Goal: Transaction & Acquisition: Download file/media

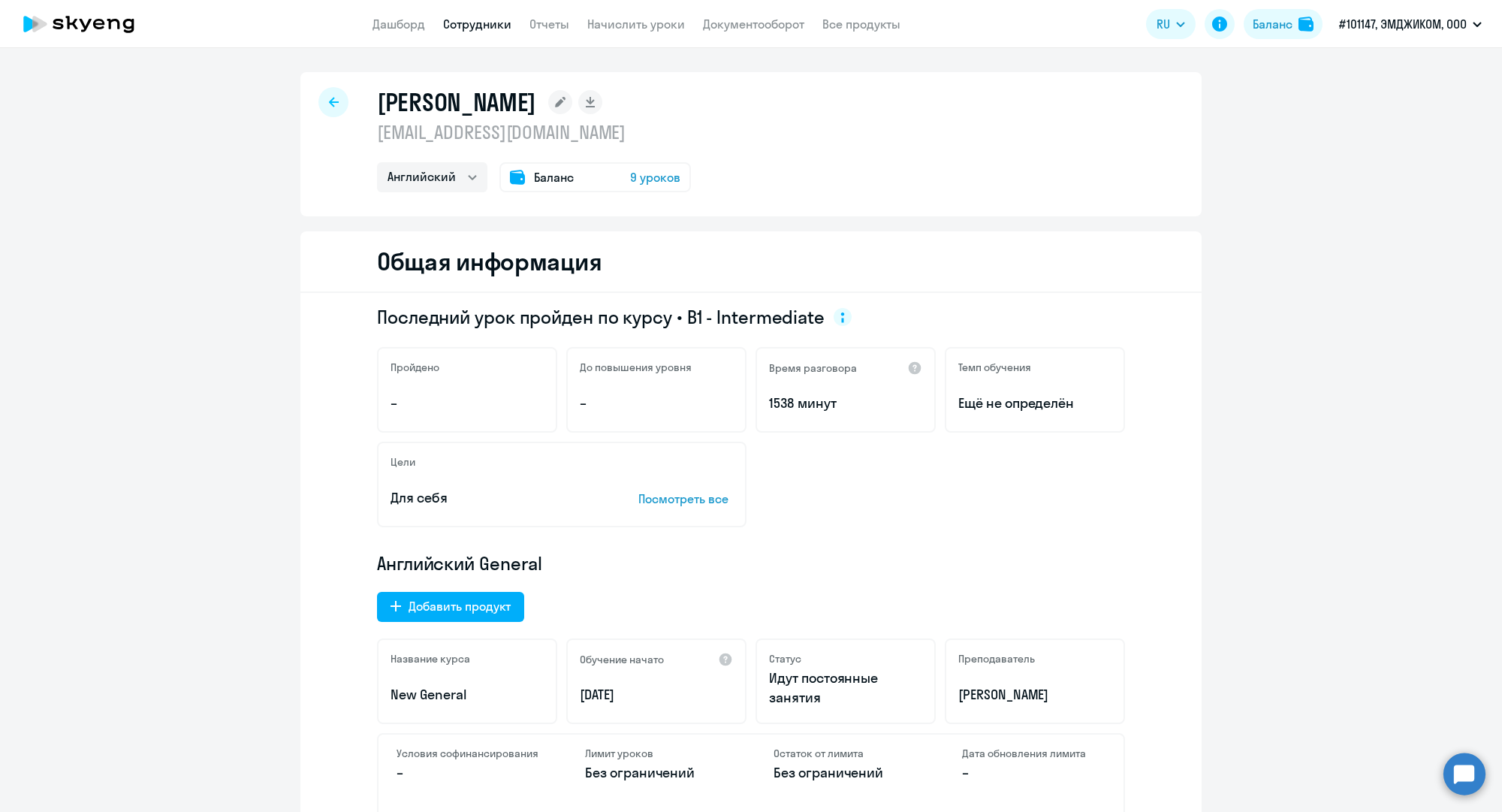
select select "english"
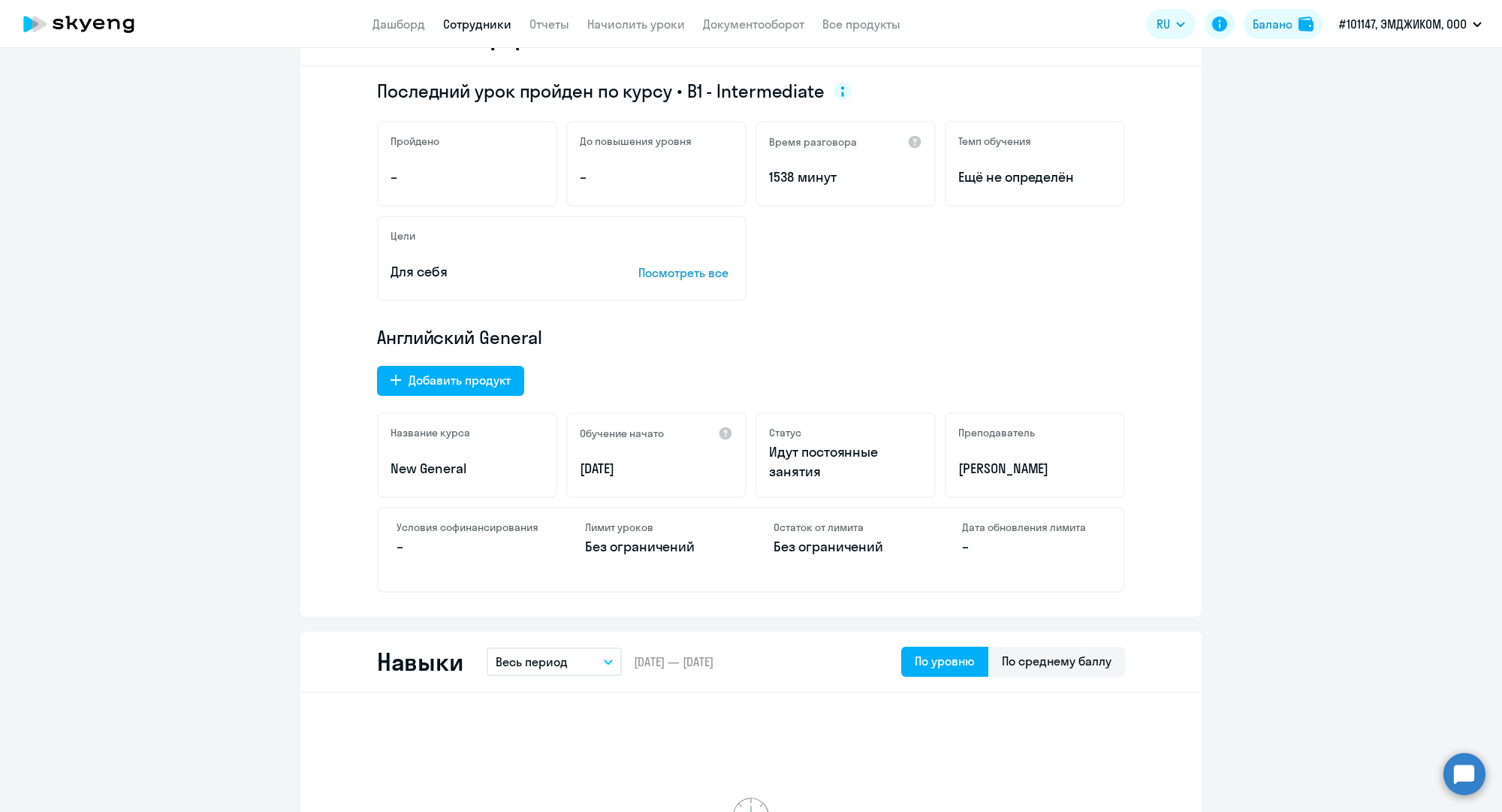
scroll to position [188, 0]
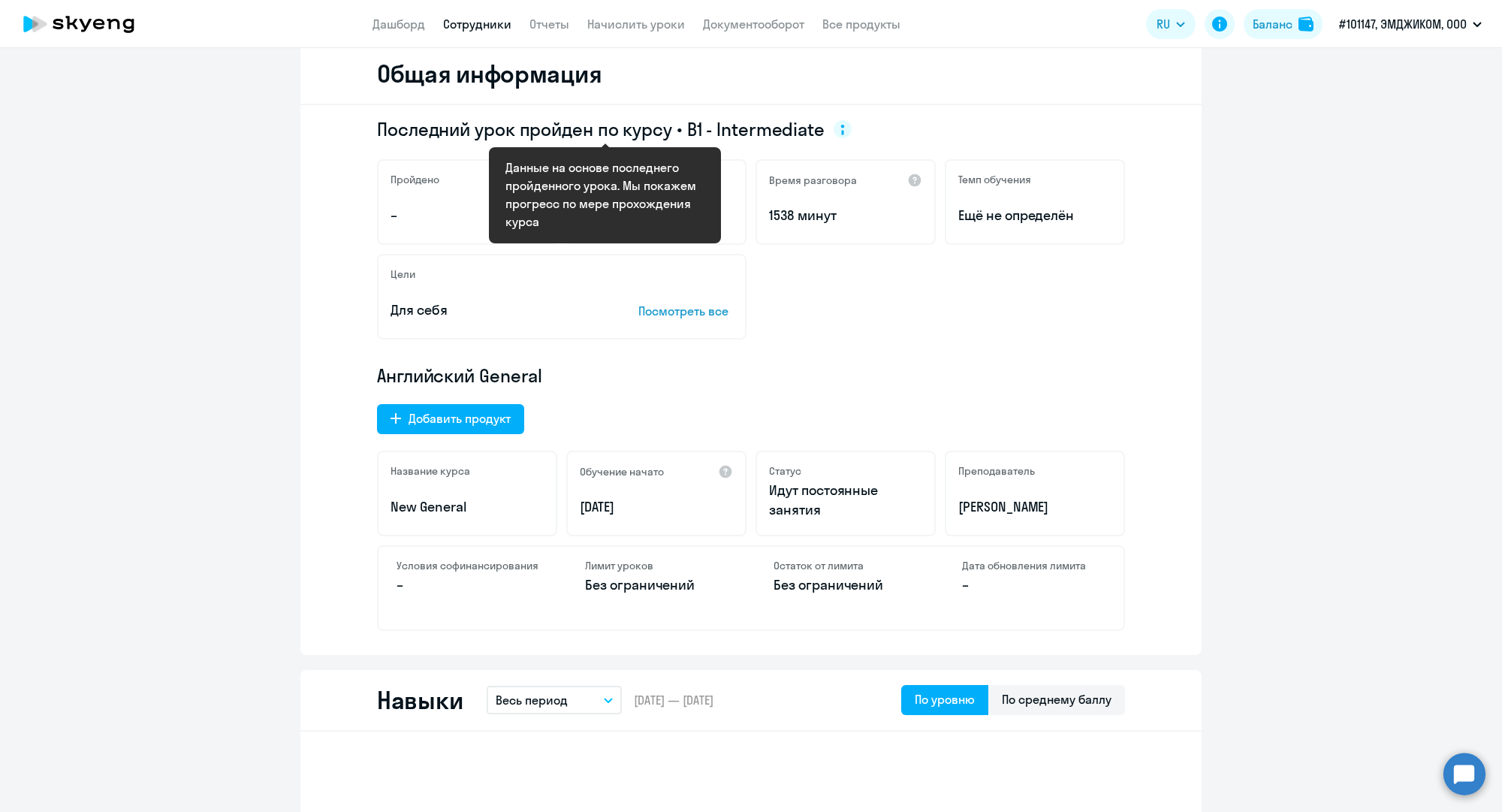
click at [800, 352] on div "Последний урок пройден по курсу • B1 - Intermediate Пройдено – До повышения уро…" at bounding box center [751, 379] width 902 height 550
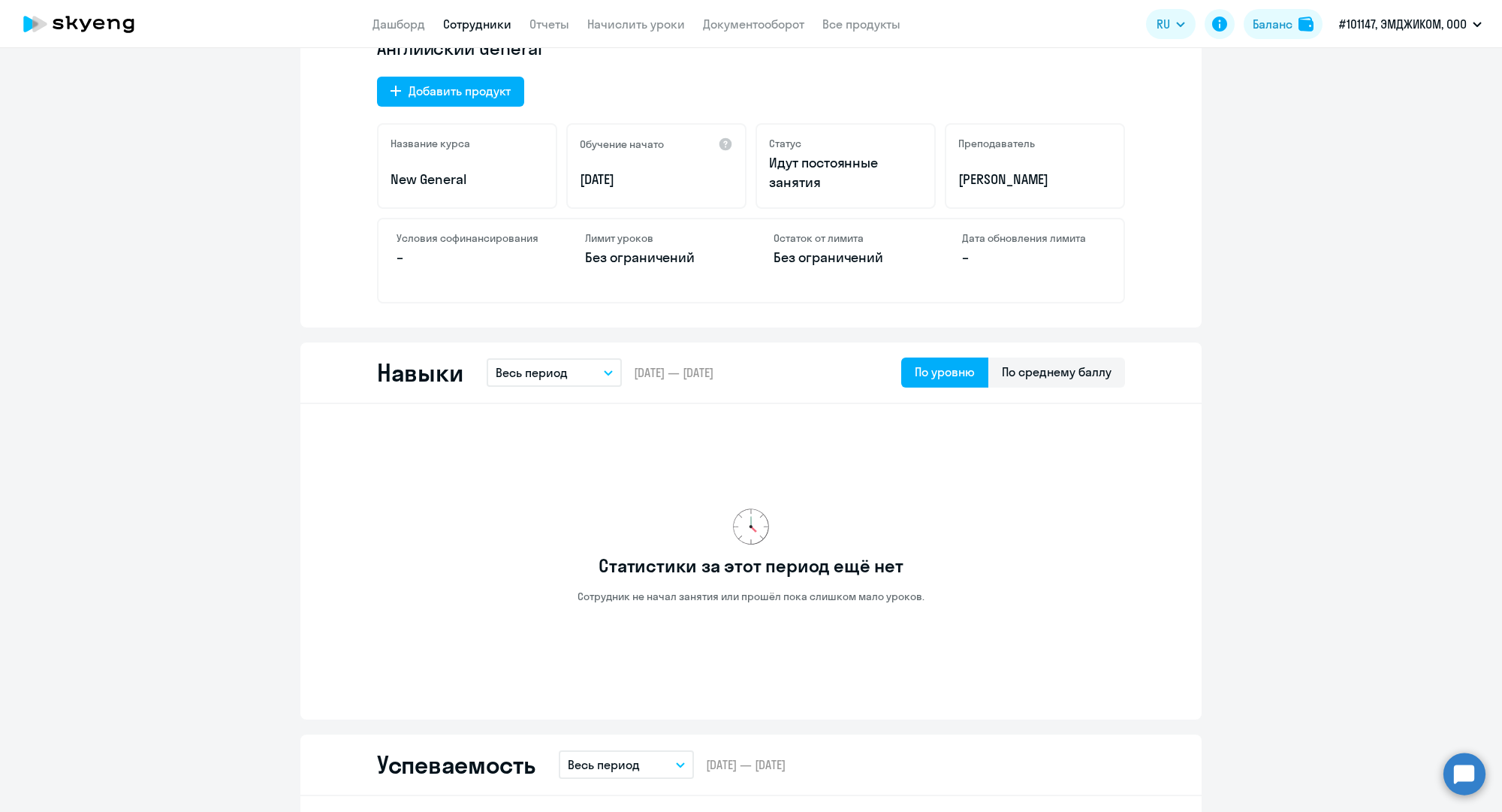
scroll to position [563, 0]
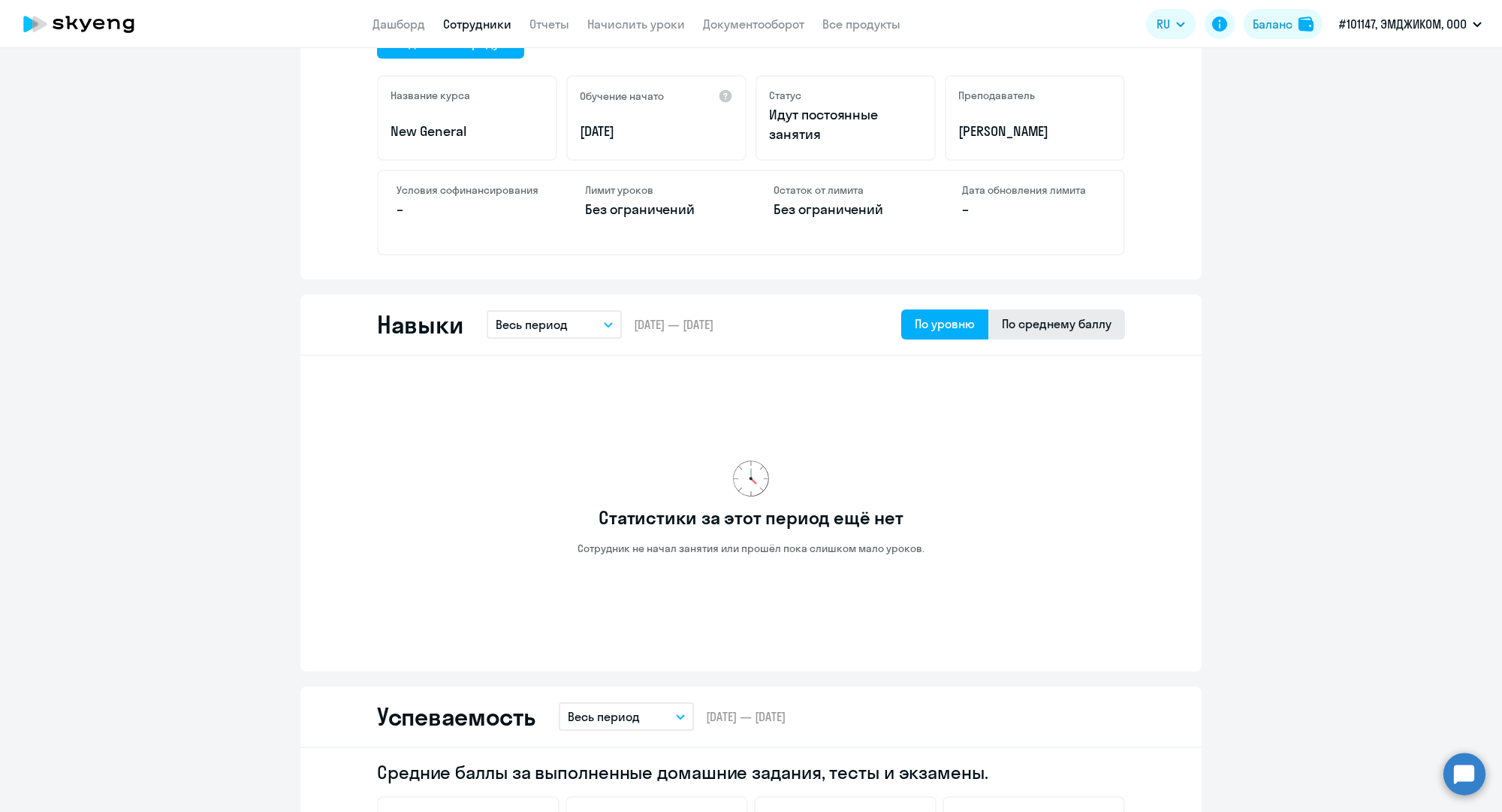
click at [1089, 310] on div "По среднему баллу" at bounding box center [1056, 325] width 136 height 30
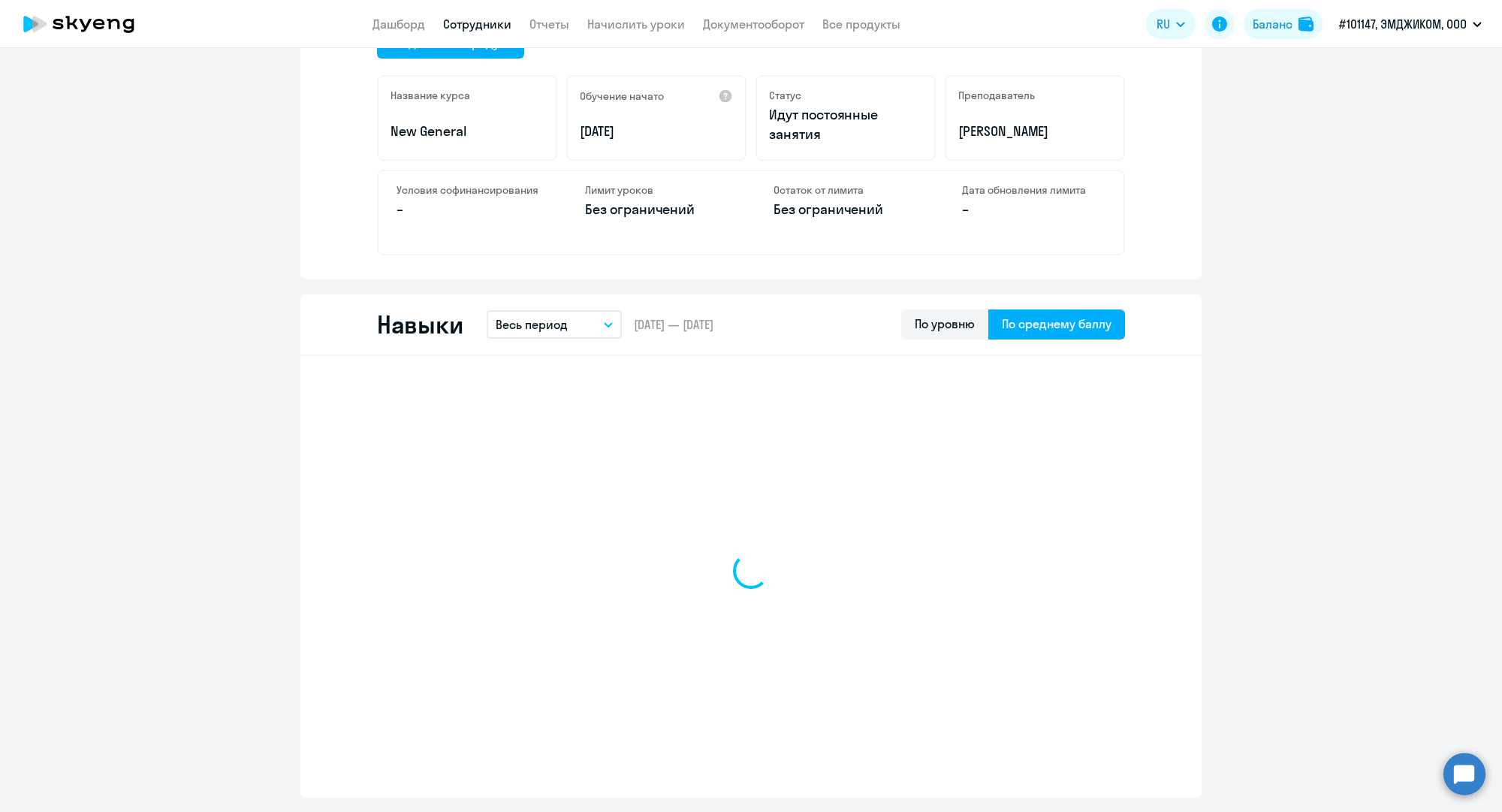
click at [1087, 317] on div "По среднему баллу" at bounding box center [1056, 323] width 110 height 18
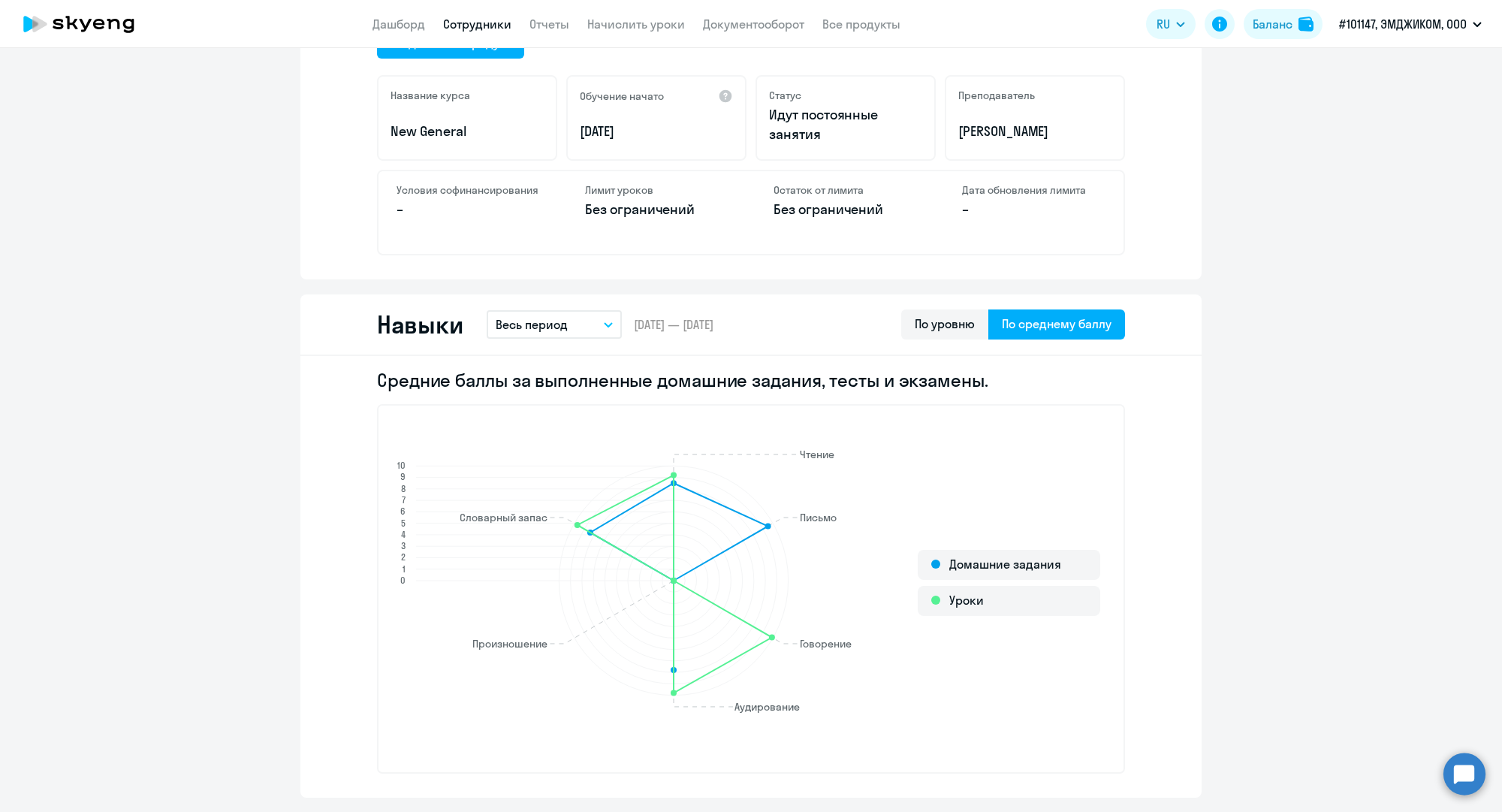
click at [594, 335] on button "Весь период" at bounding box center [555, 324] width 135 height 29
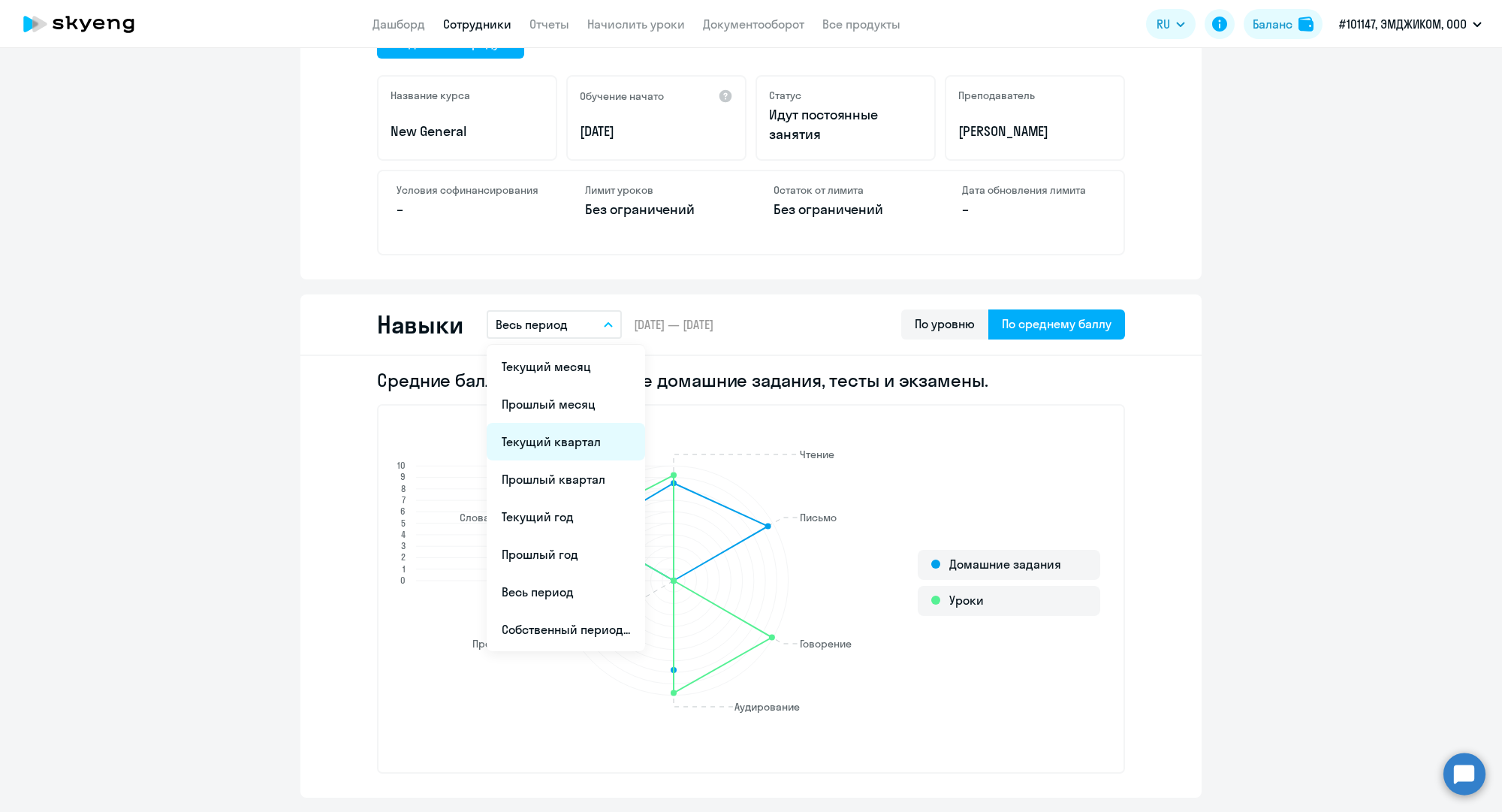
click at [578, 447] on li "Текущий квартал" at bounding box center [566, 441] width 158 height 37
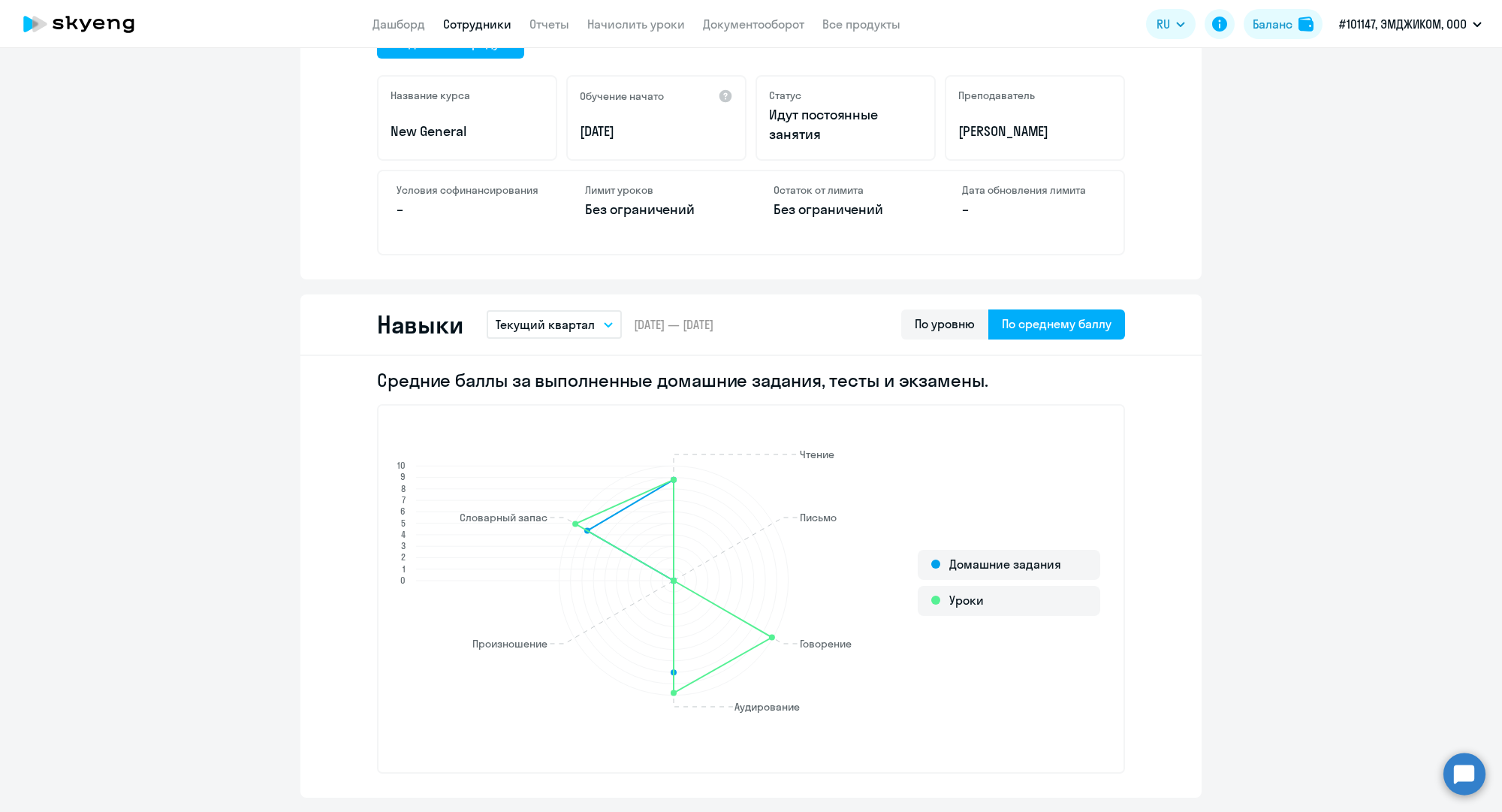
click at [586, 335] on button "Текущий квартал" at bounding box center [555, 324] width 135 height 29
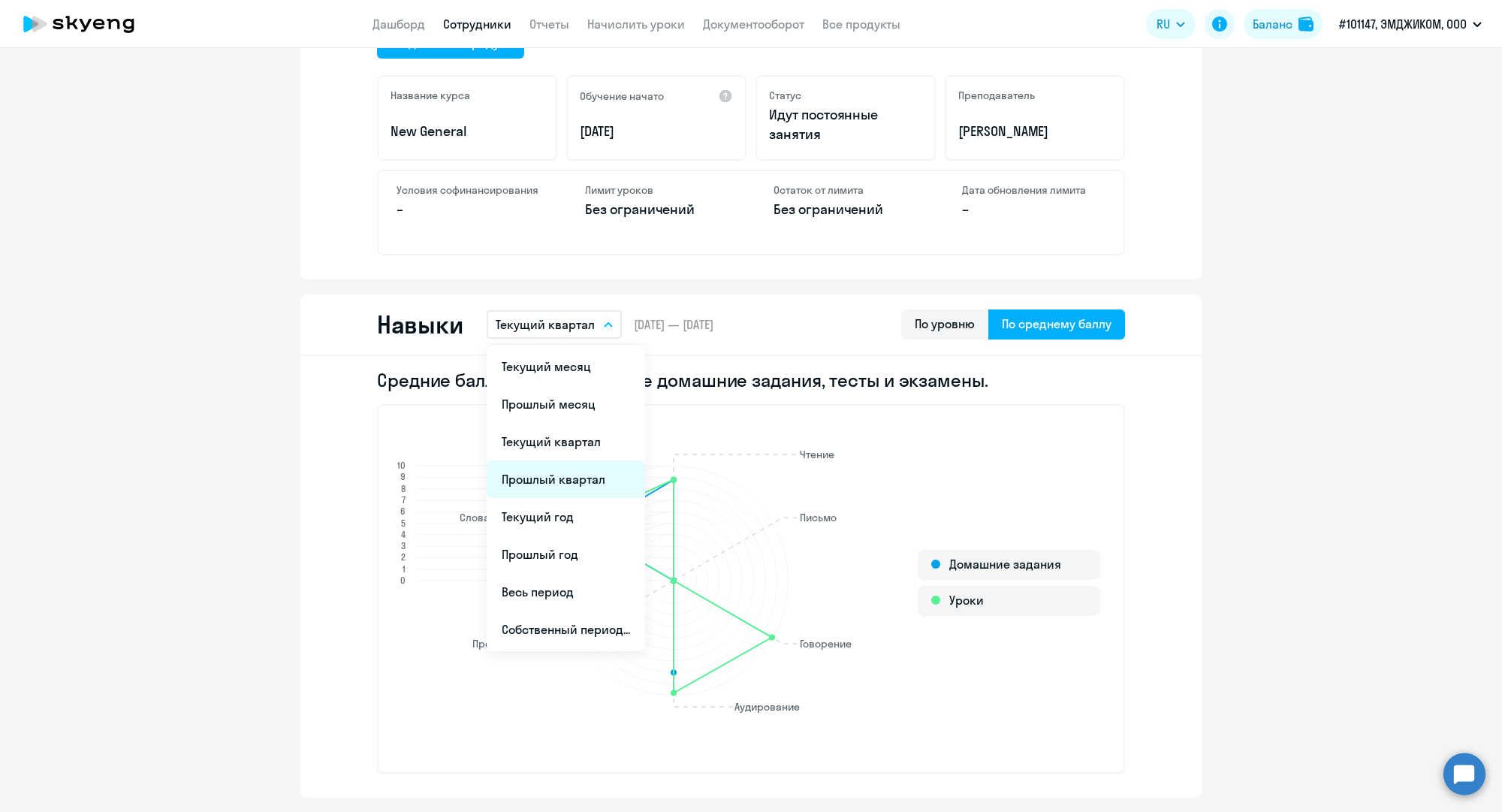
click at [568, 485] on li "Прошлый квартал" at bounding box center [566, 478] width 158 height 37
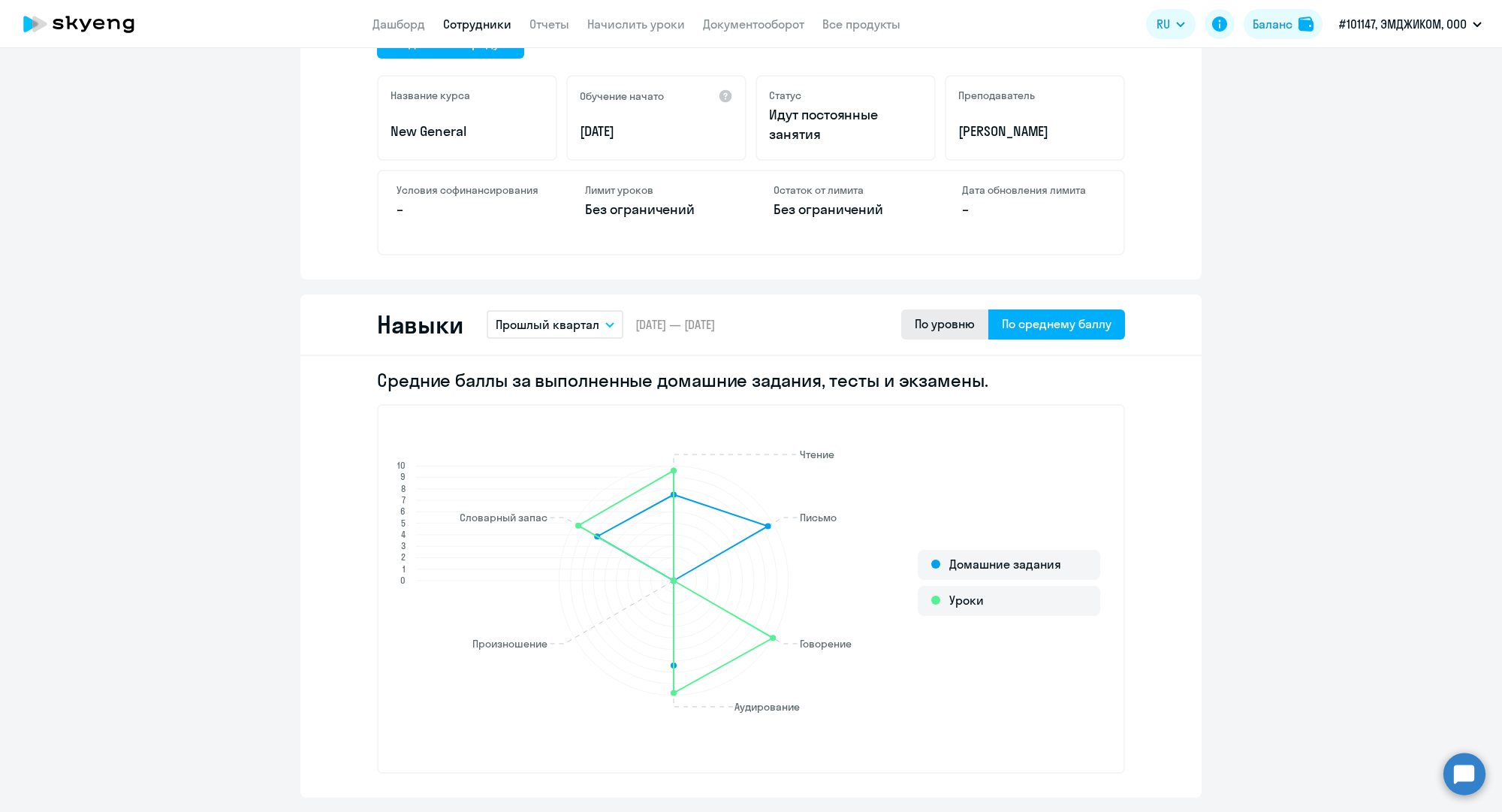
click at [950, 320] on div "По уровню" at bounding box center [944, 323] width 60 height 18
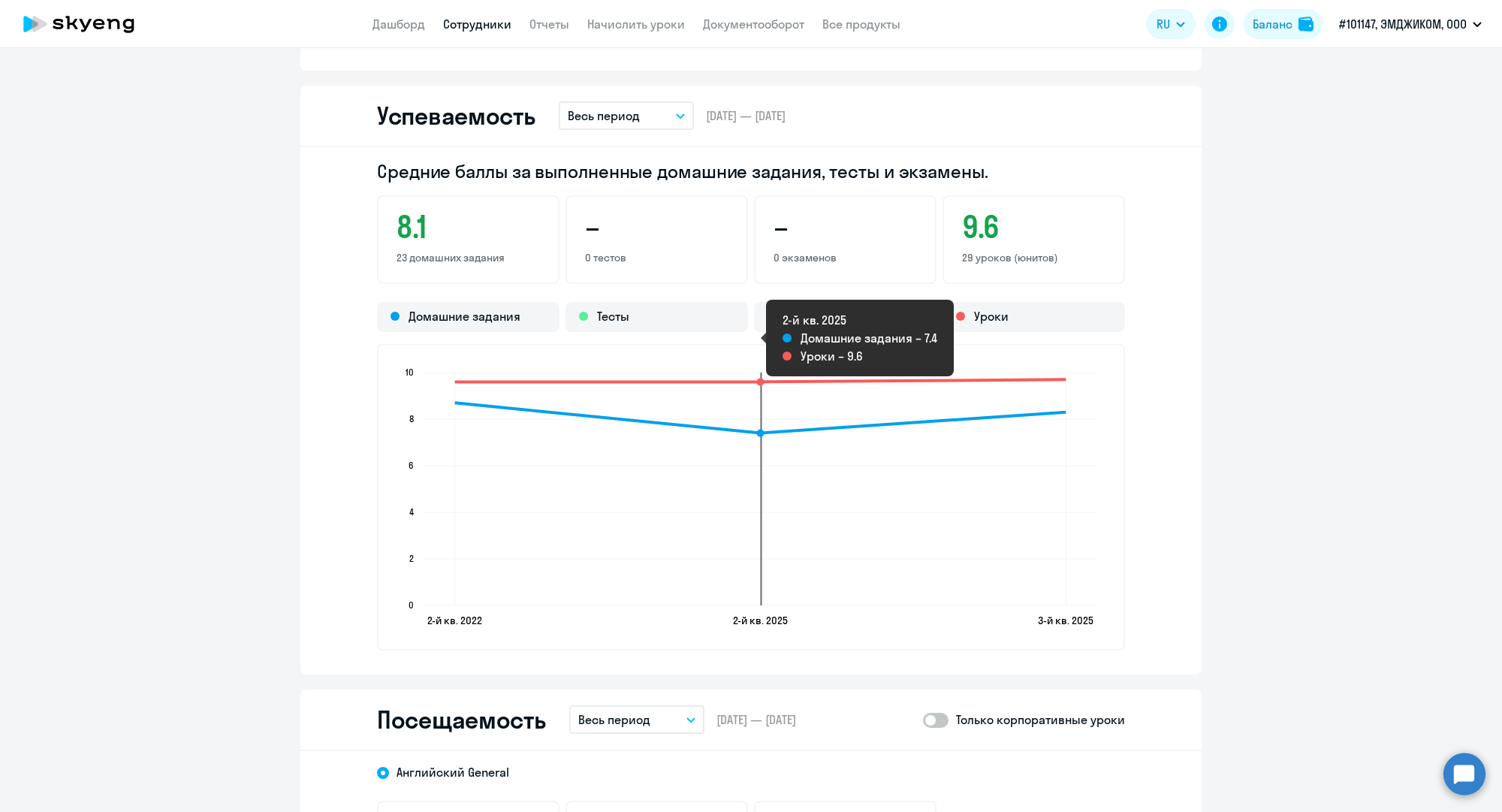
scroll to position [1127, 0]
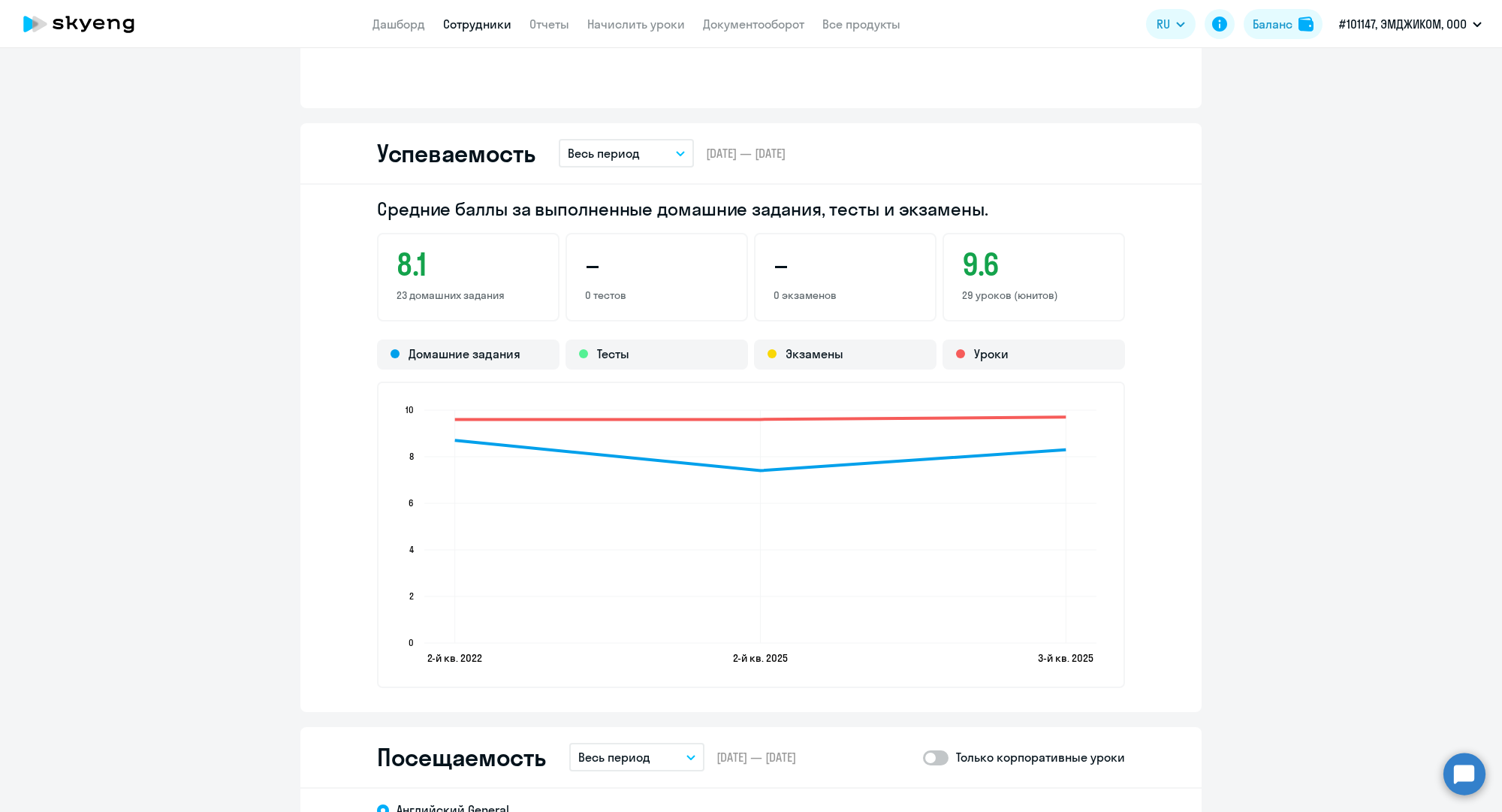
click at [654, 160] on button "Весь период" at bounding box center [626, 153] width 135 height 29
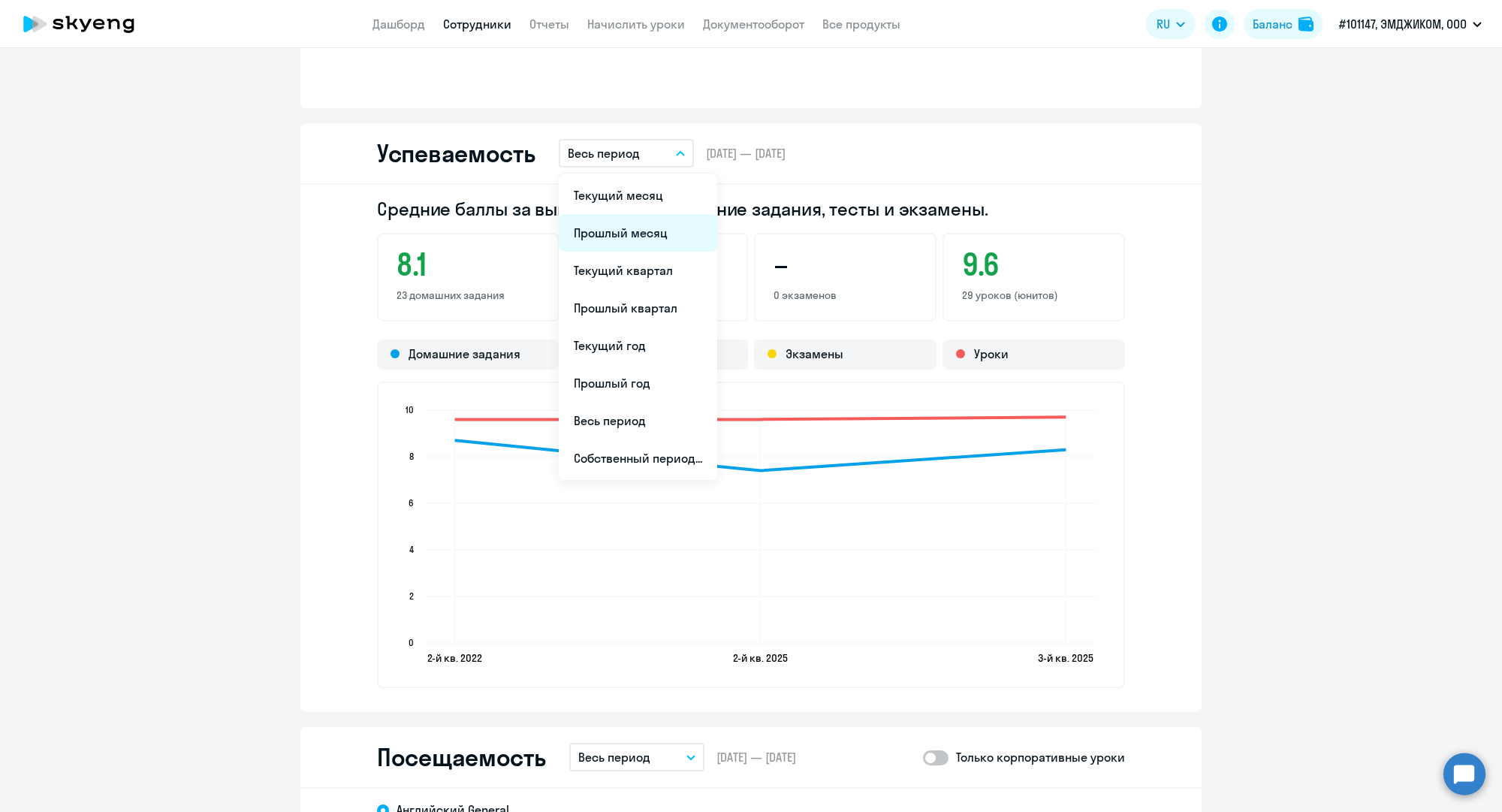
click at [648, 235] on li "Прошлый месяц" at bounding box center [638, 233] width 158 height 37
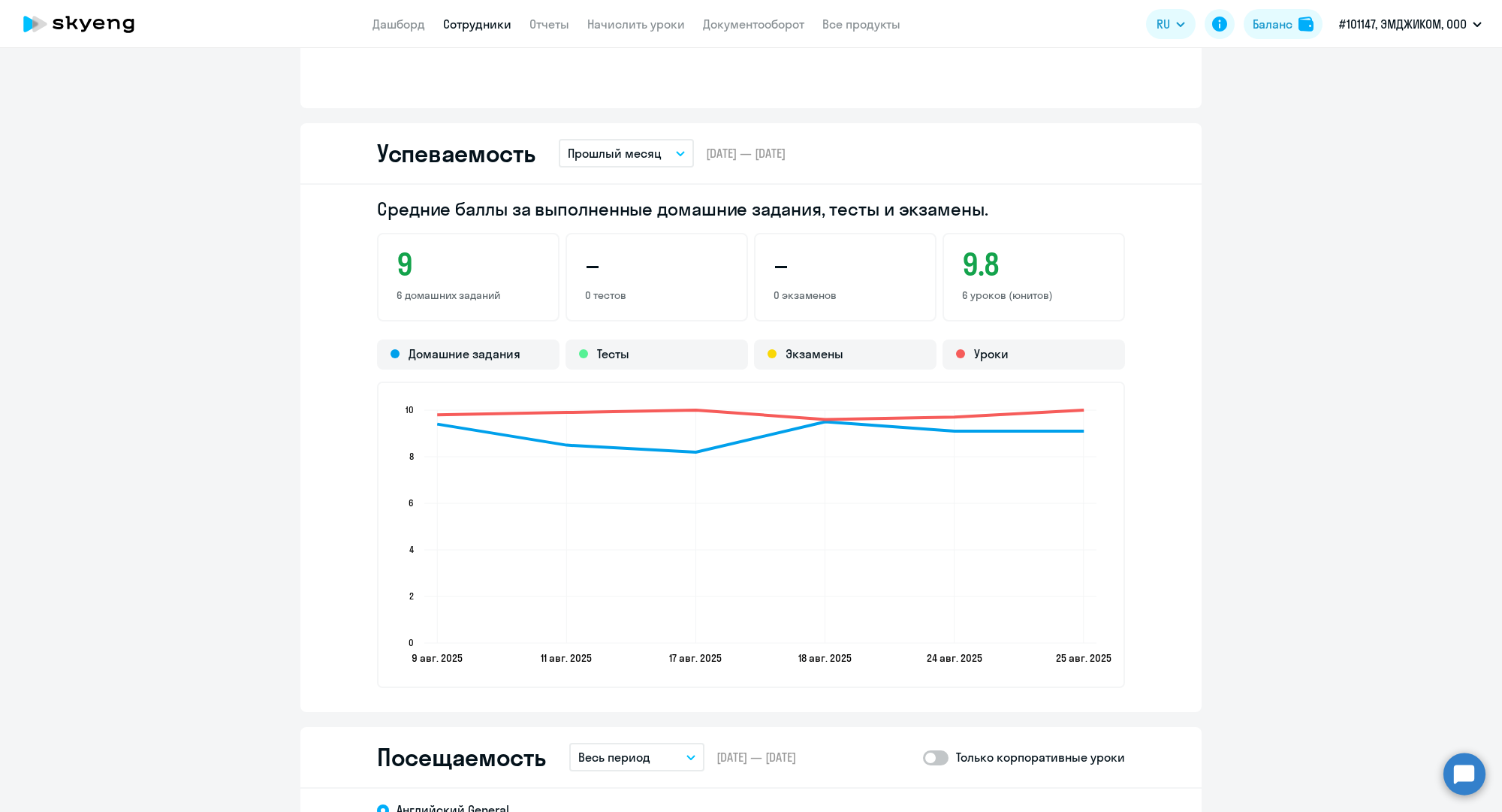
click at [649, 153] on p "Прошлый месяц" at bounding box center [615, 152] width 94 height 18
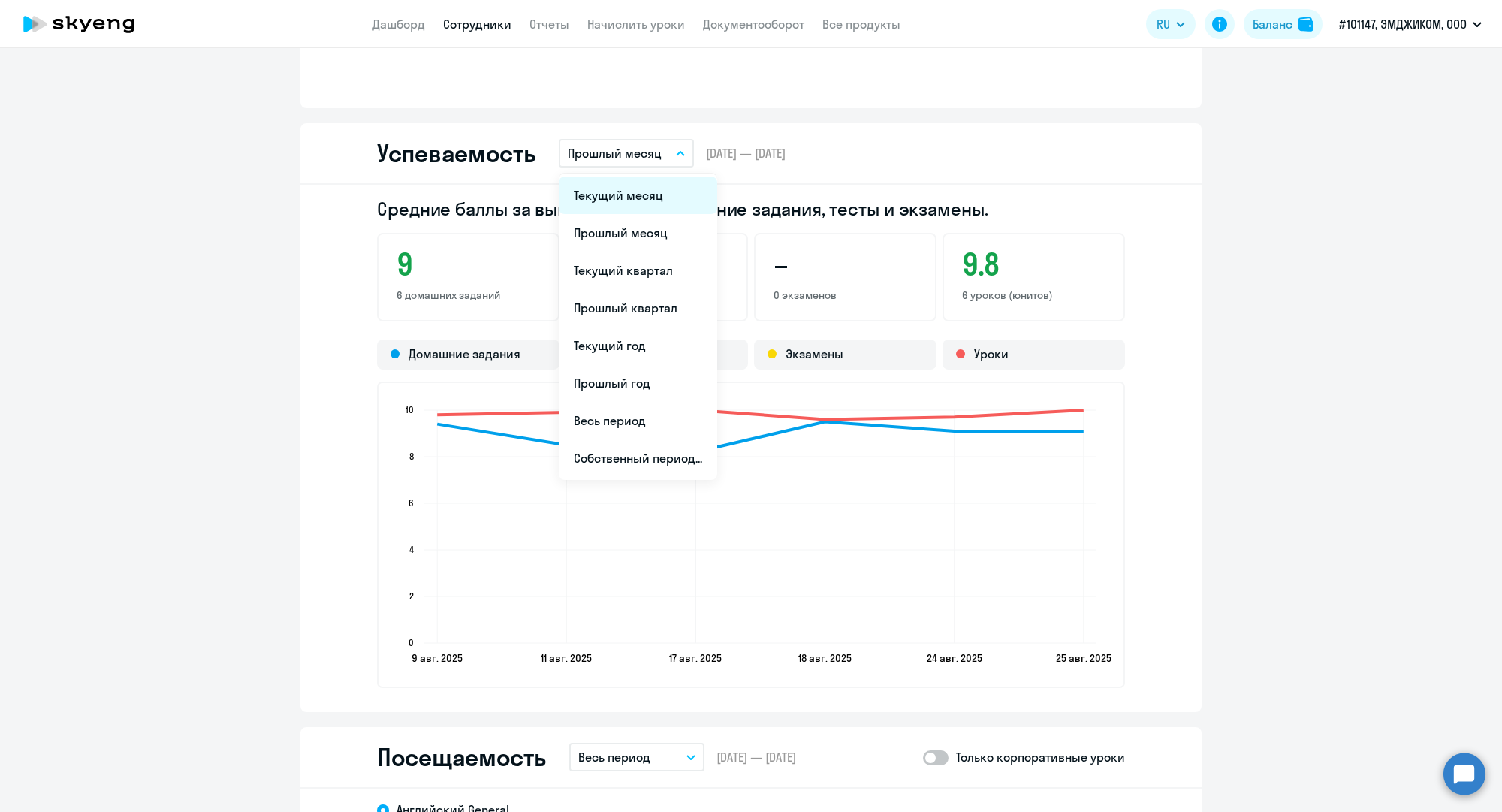
click at [639, 200] on li "Текущий месяц" at bounding box center [638, 194] width 158 height 37
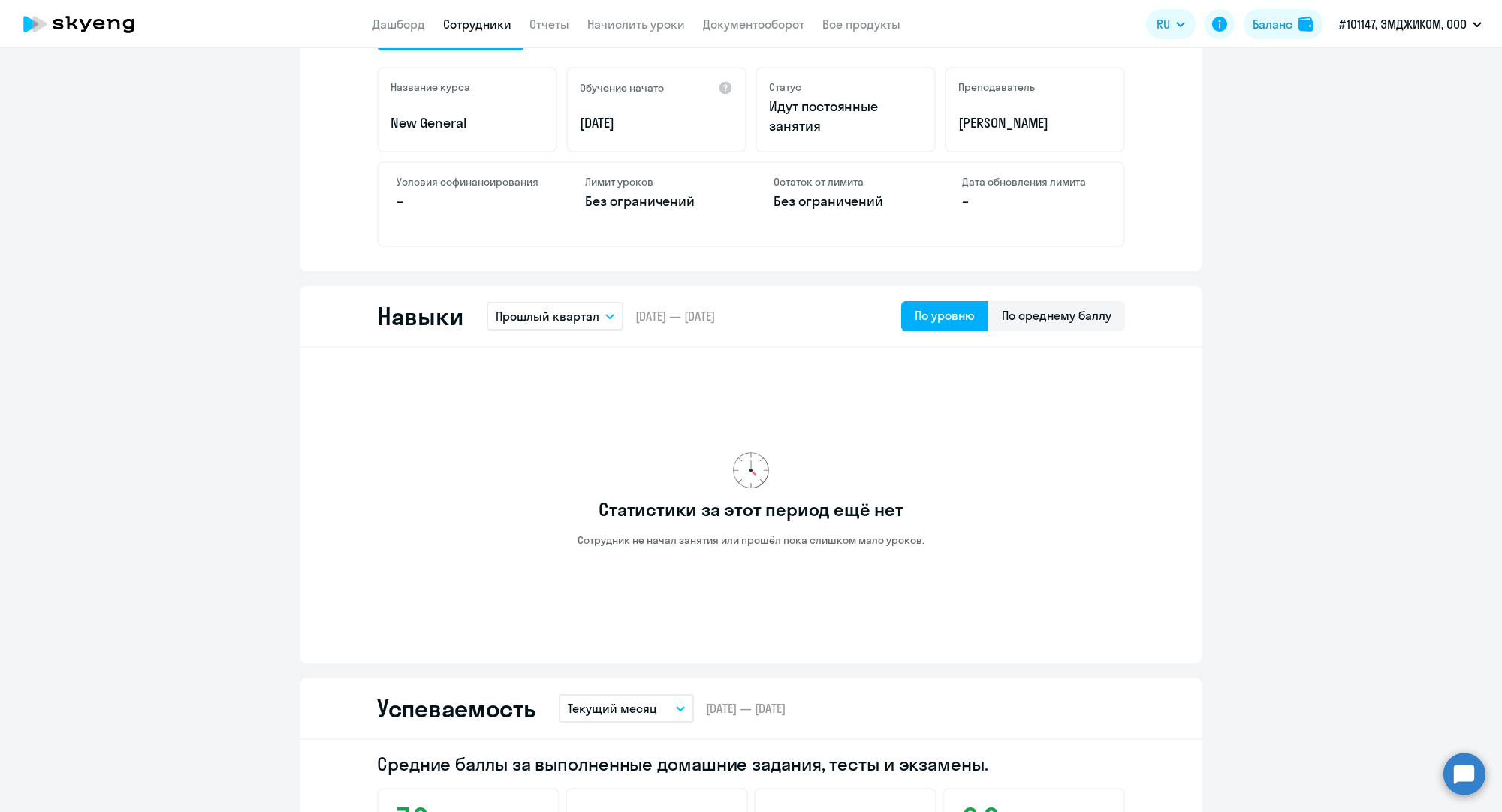
scroll to position [0, 0]
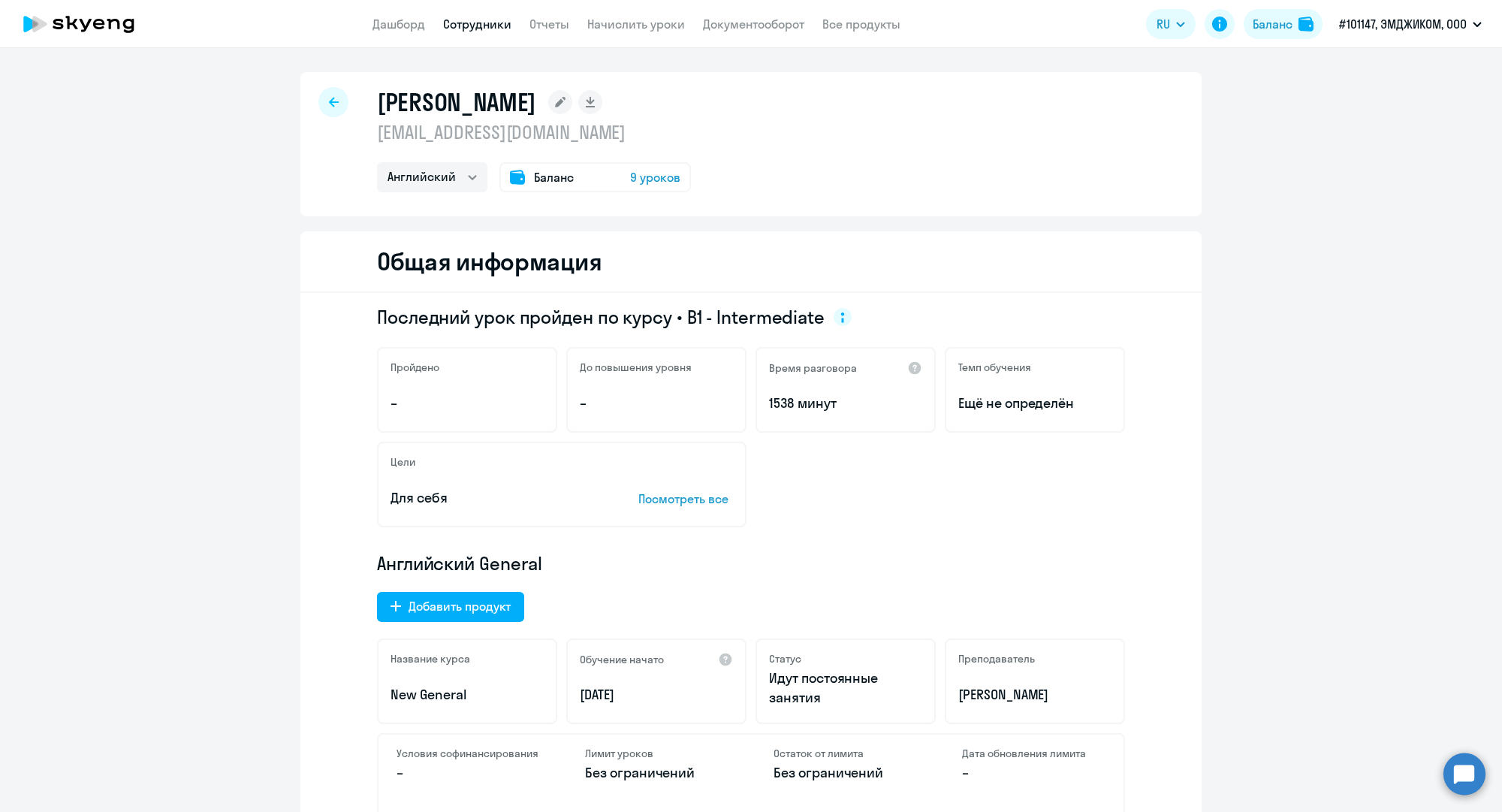
click at [496, 19] on link "Сотрудники" at bounding box center [477, 24] width 69 height 15
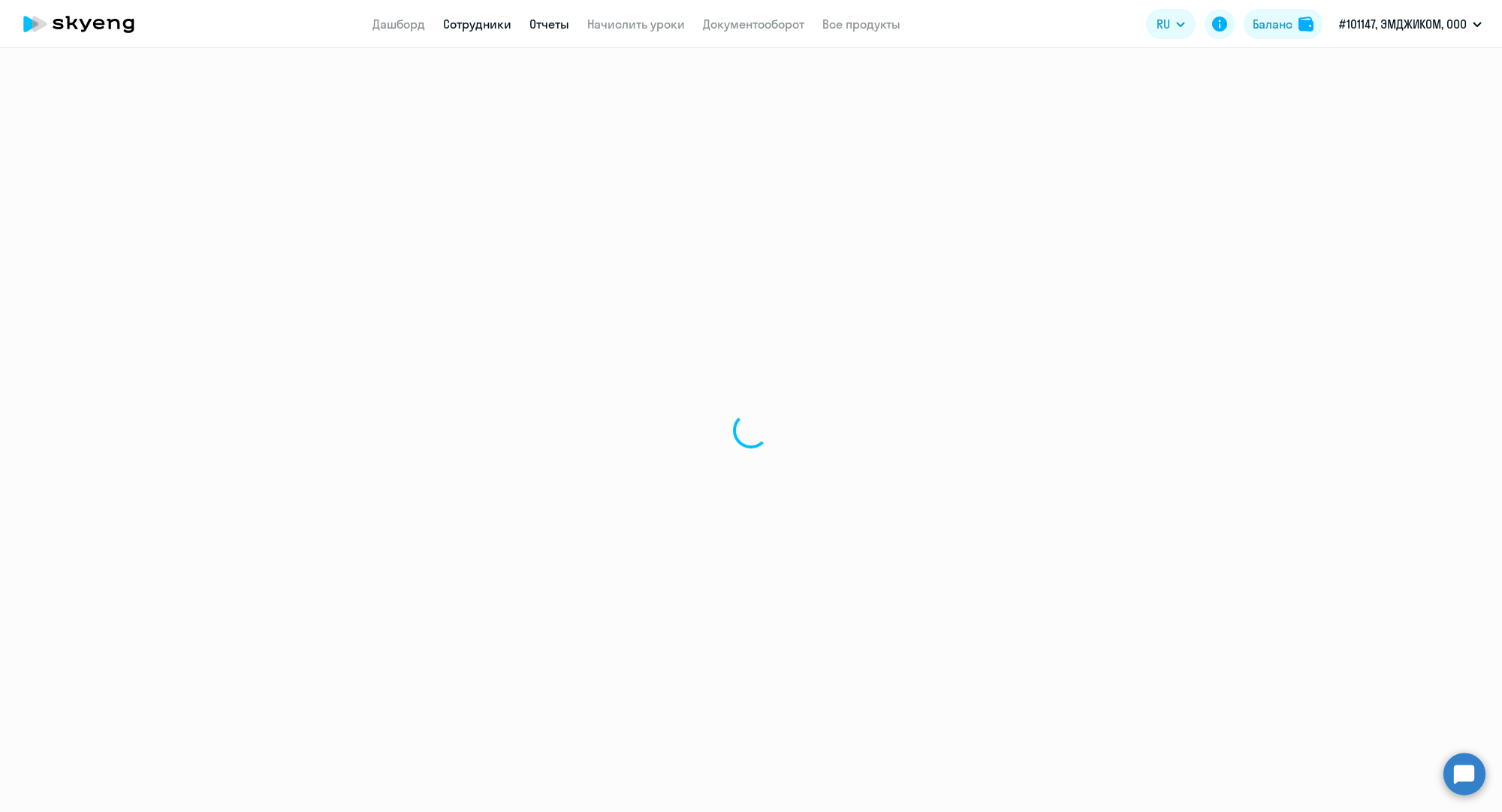
select select "30"
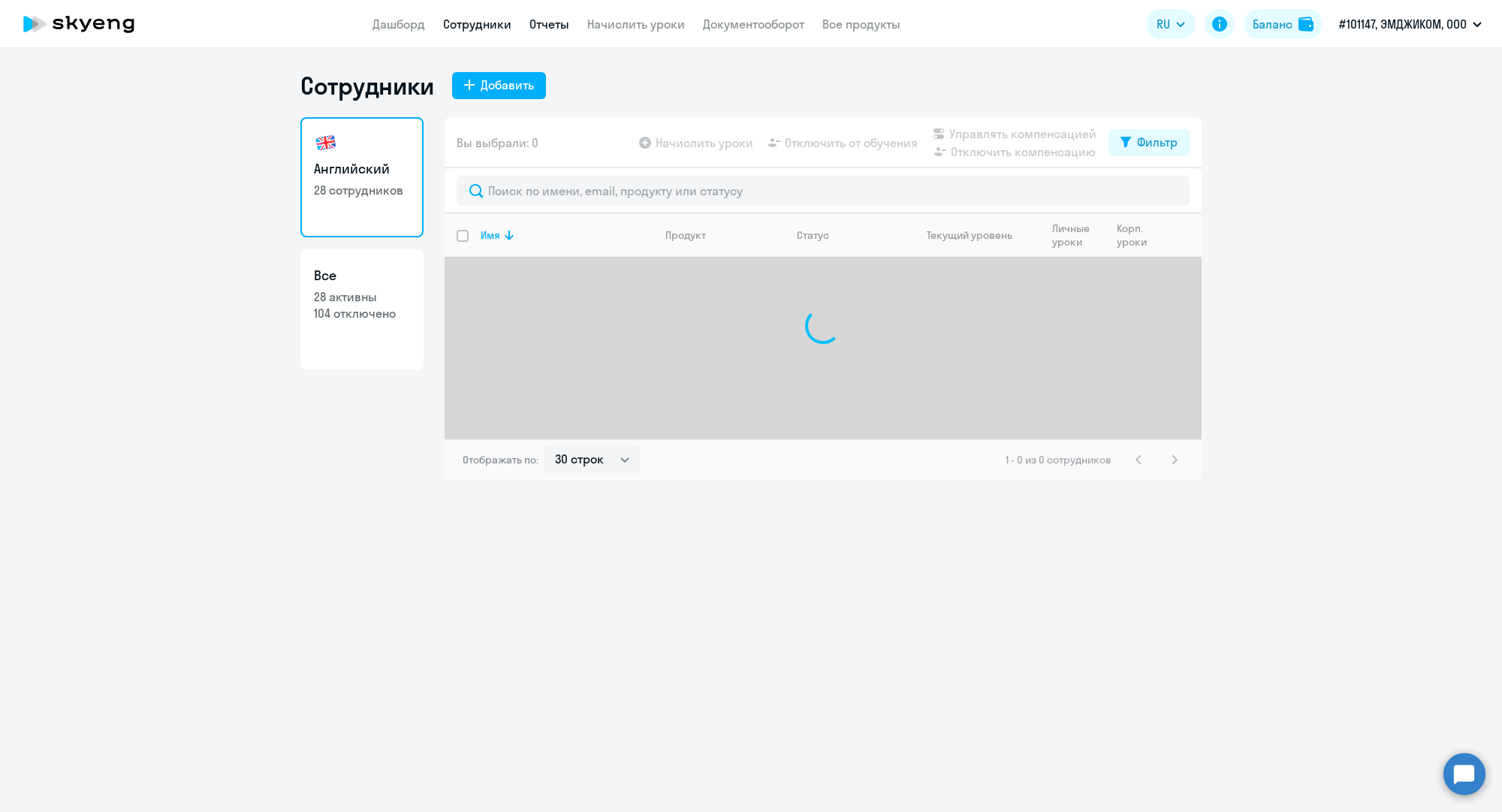
click at [558, 17] on link "Отчеты" at bounding box center [550, 24] width 40 height 15
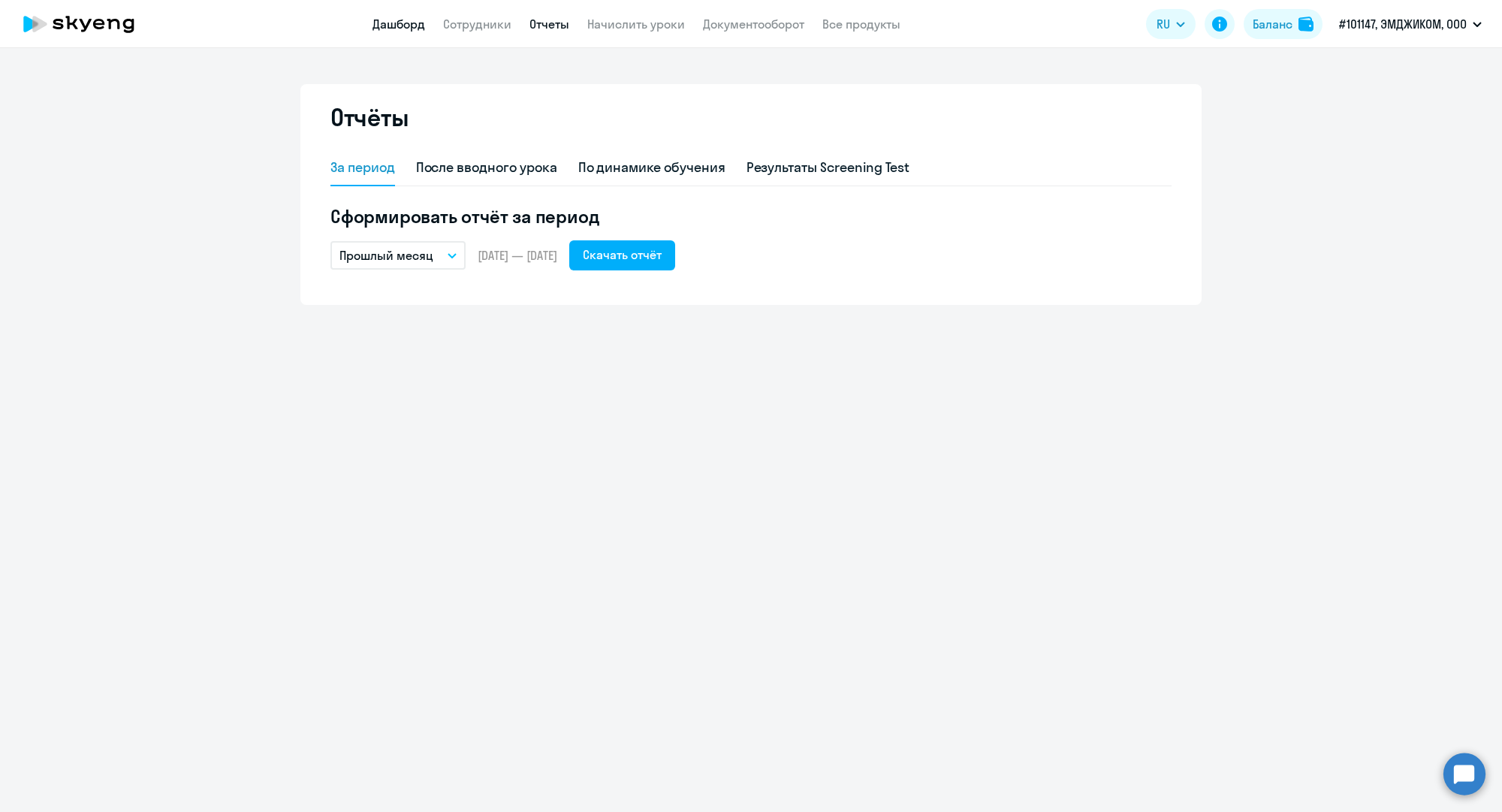
click at [407, 19] on link "Дашборд" at bounding box center [398, 24] width 52 height 15
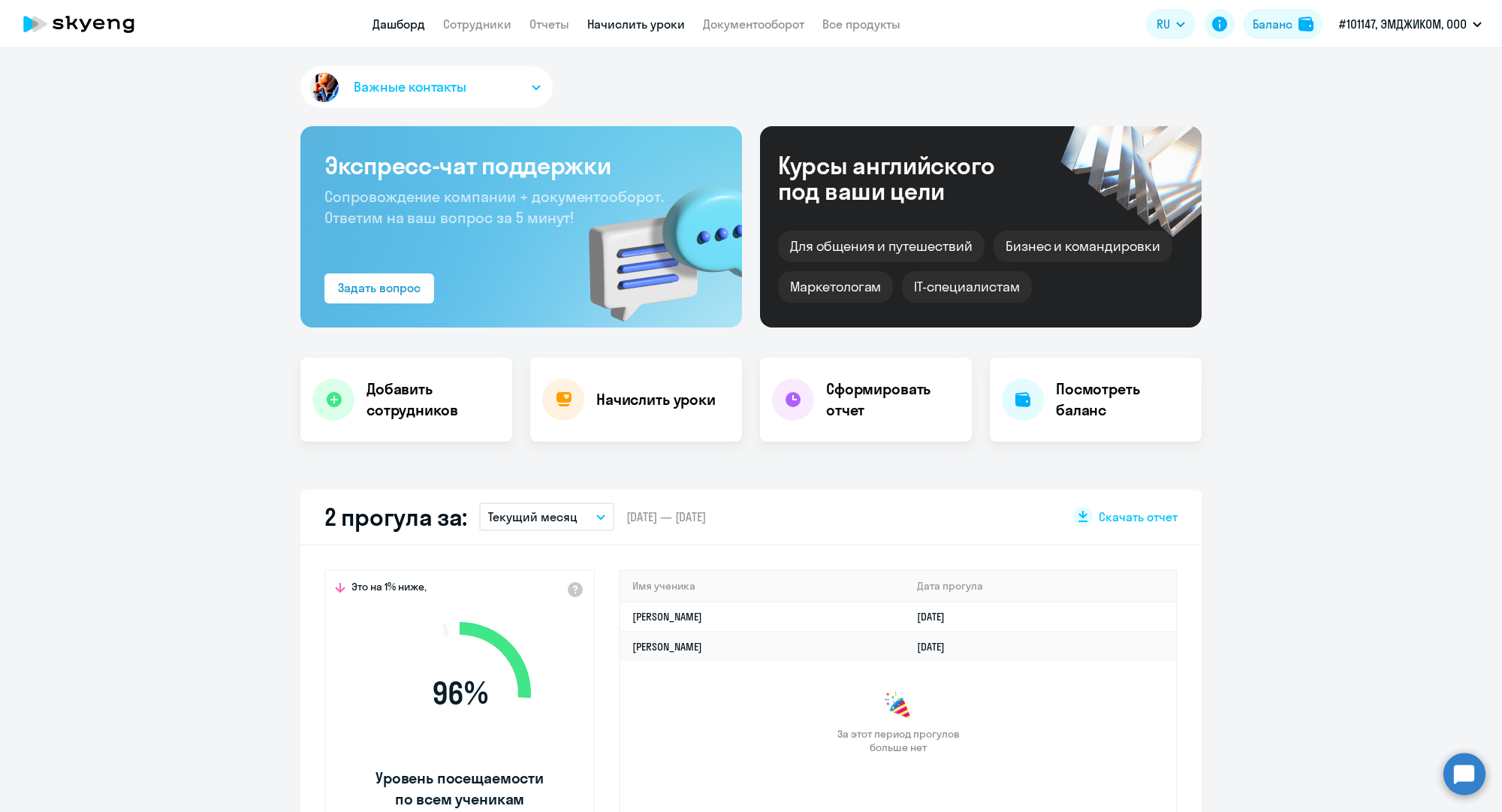
click at [625, 21] on link "Начислить уроки" at bounding box center [636, 24] width 97 height 15
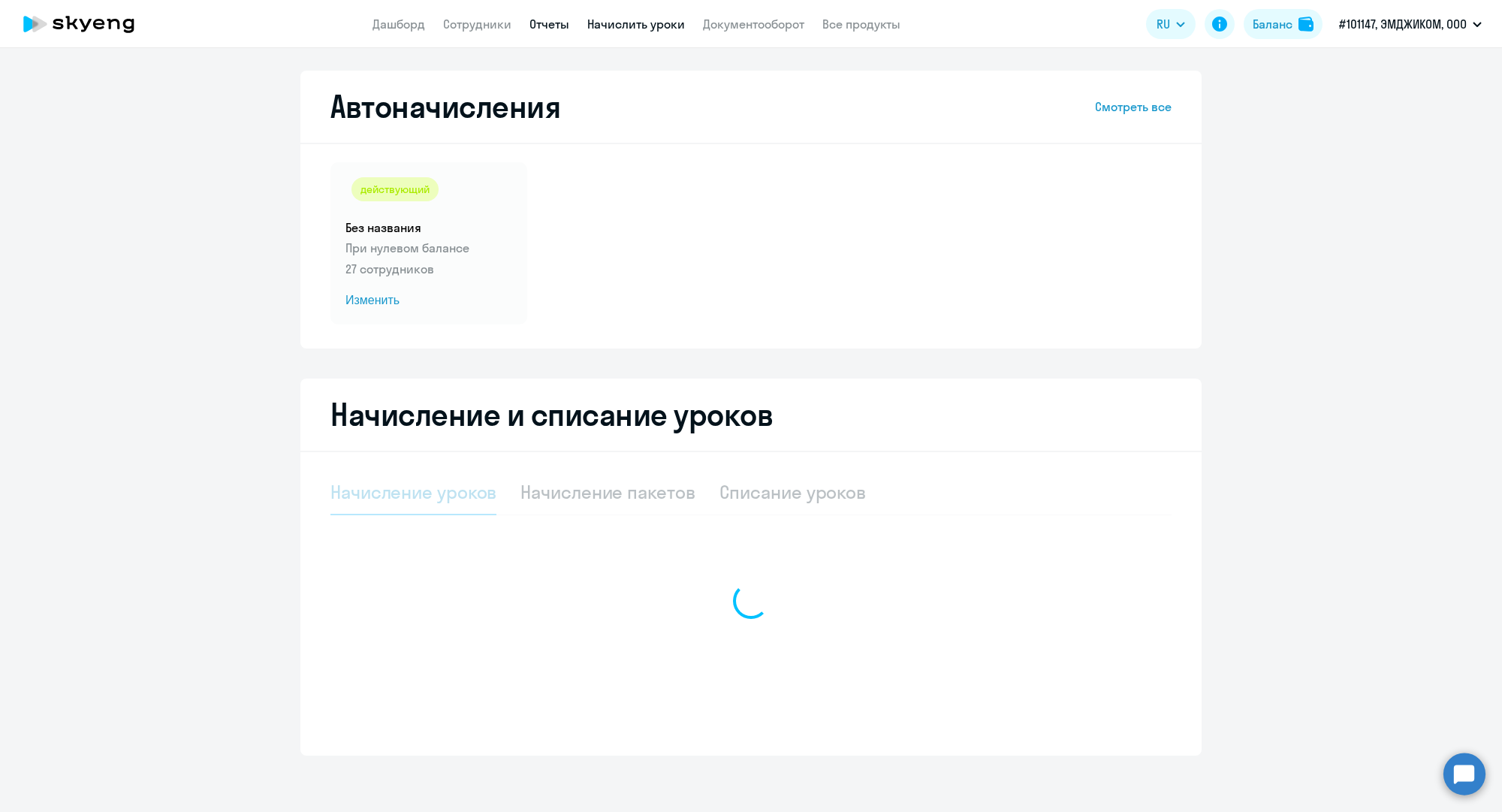
click at [560, 21] on link "Отчеты" at bounding box center [550, 24] width 40 height 15
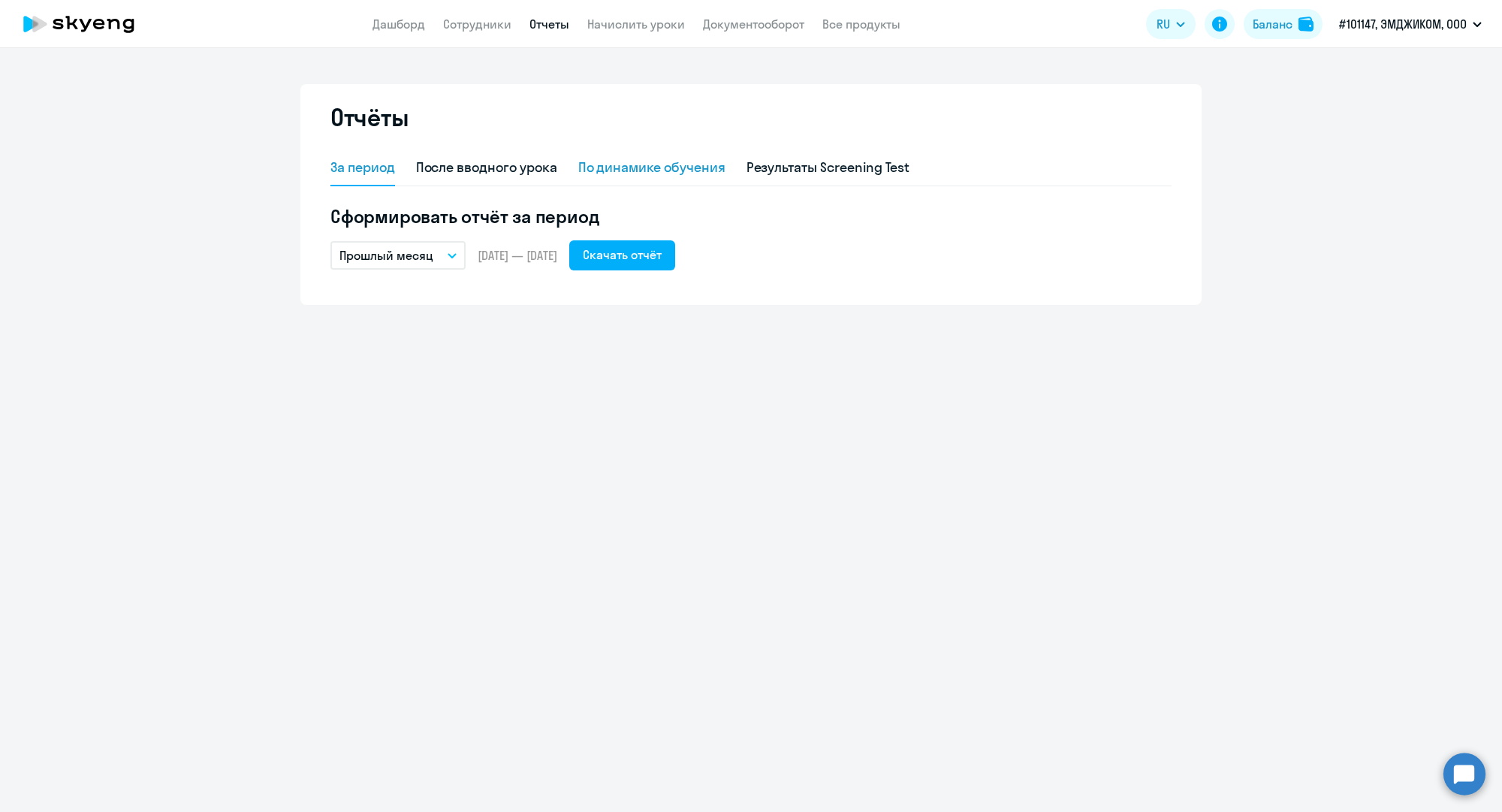
click at [686, 168] on div "По динамике обучения" at bounding box center [652, 167] width 147 height 19
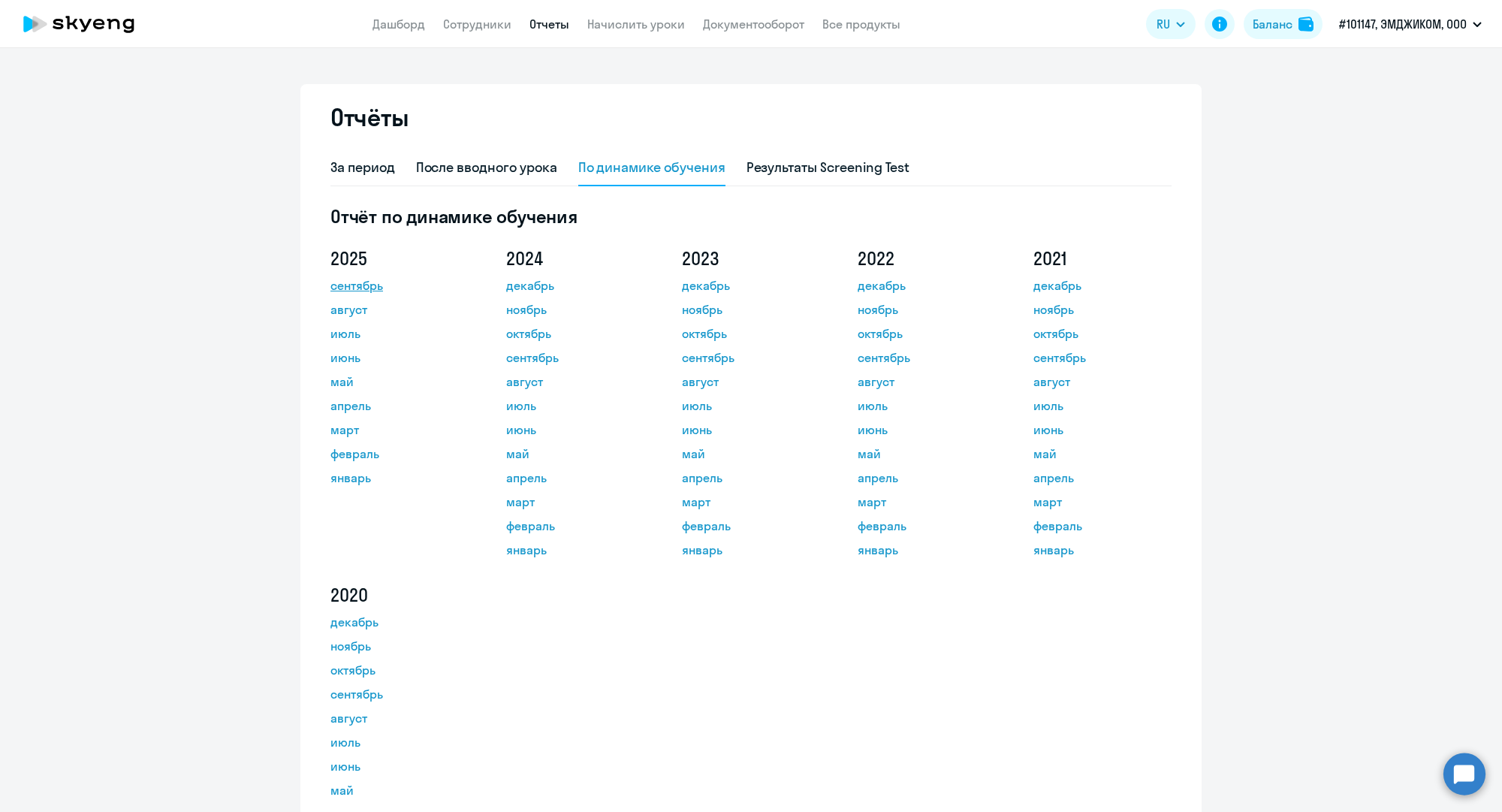
click at [371, 283] on link "сентябрь" at bounding box center [398, 285] width 135 height 18
